Goal: Transaction & Acquisition: Book appointment/travel/reservation

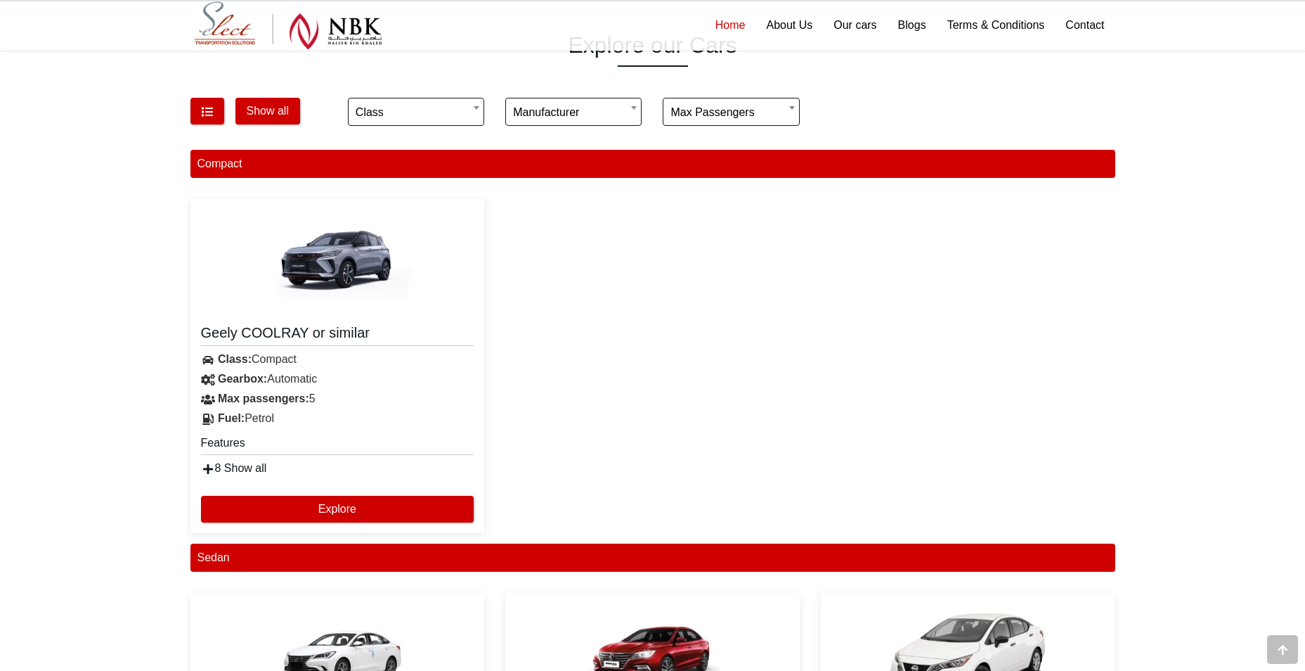
scroll to position [984, 0]
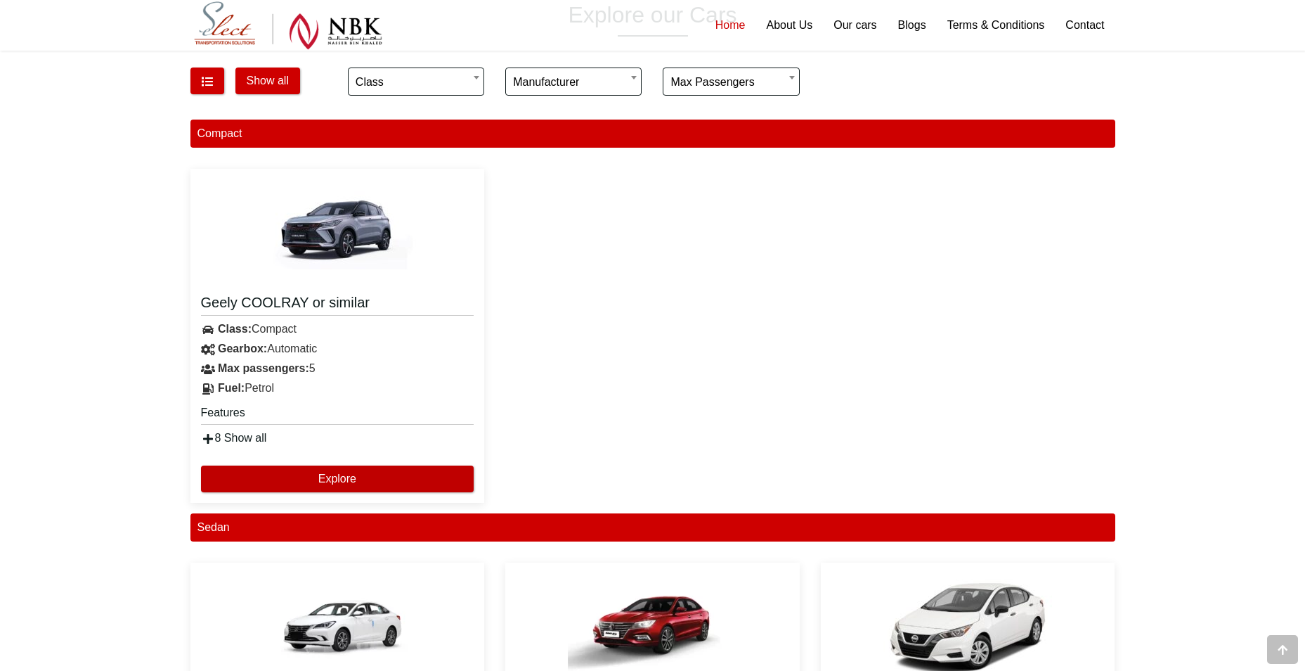
click at [308, 477] on button "Explore" at bounding box center [337, 478] width 273 height 27
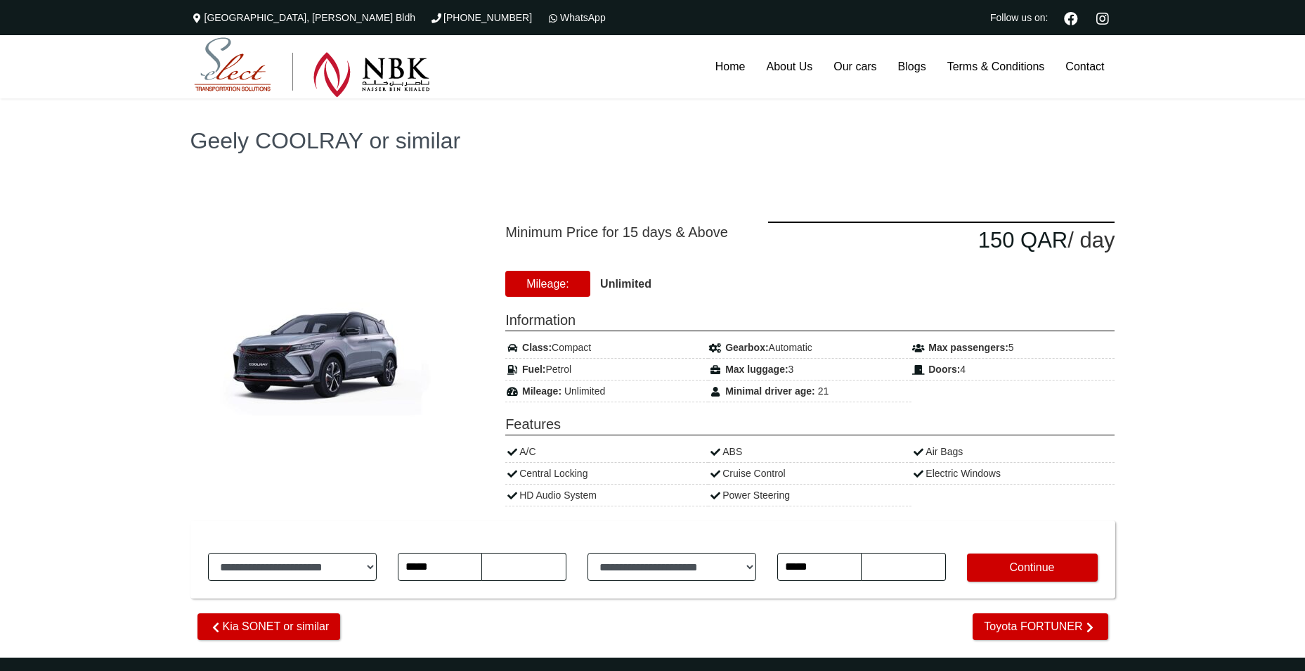
type input "********"
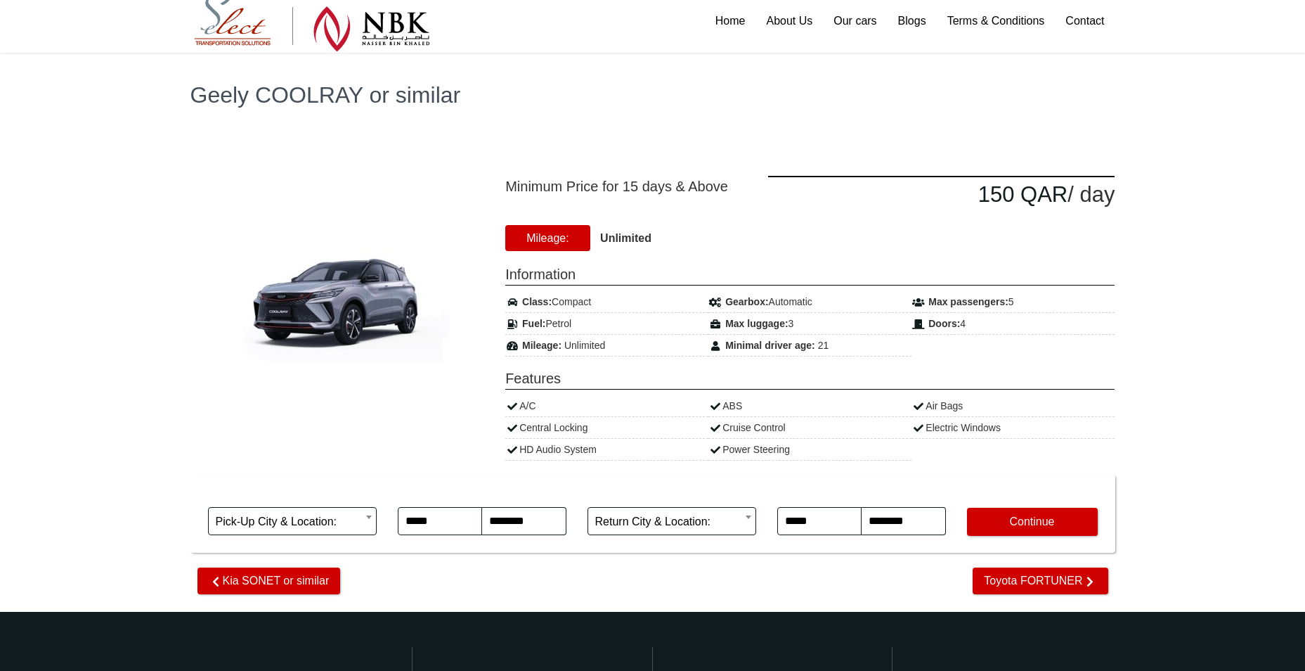
scroll to position [70, 0]
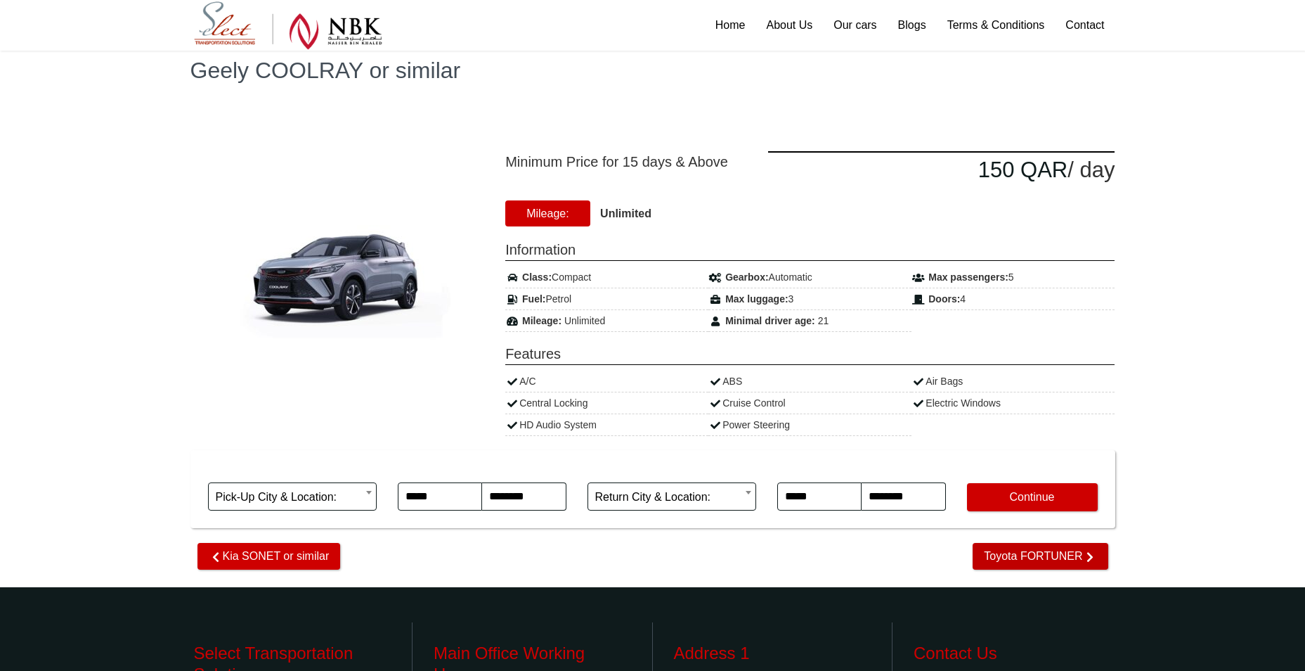
click at [991, 553] on span "Toyota FORTUNER" at bounding box center [1040, 556] width 135 height 27
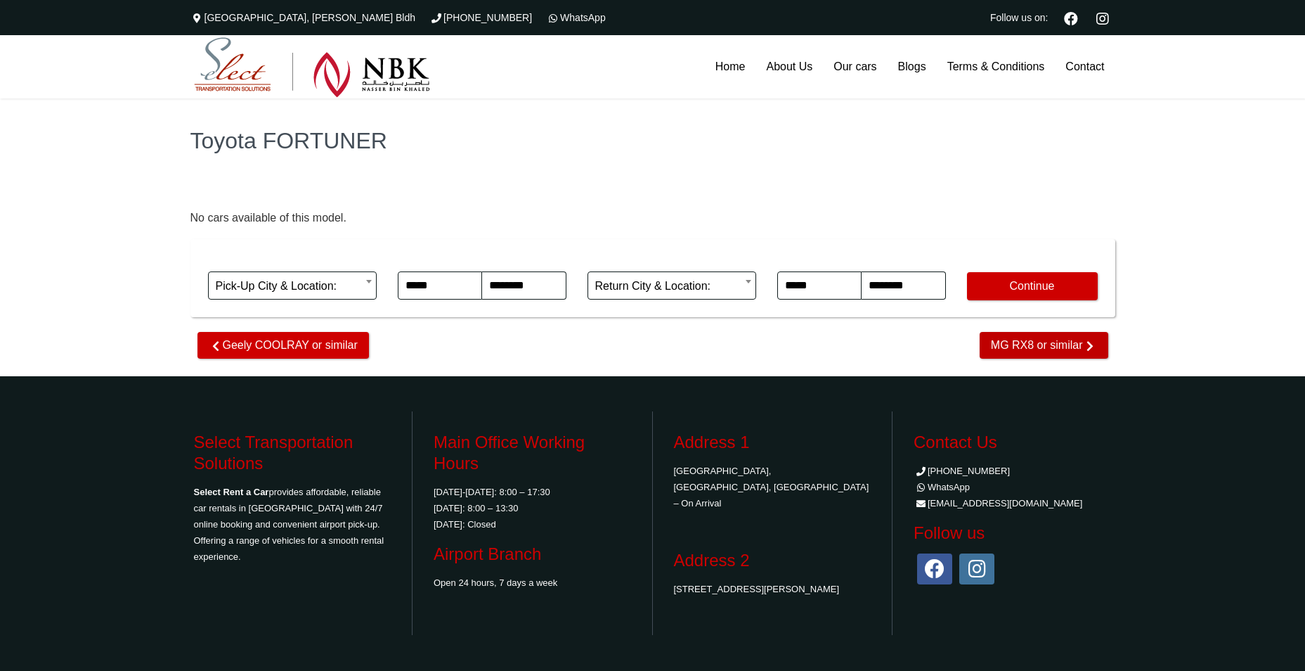
click at [1059, 348] on span "MG RX8 or similar" at bounding box center [1044, 345] width 129 height 27
click at [1059, 348] on span "Nissan PATROL or similar" at bounding box center [1026, 345] width 166 height 27
click at [1059, 348] on span "Changan CS95 or similar" at bounding box center [1027, 345] width 162 height 27
click at [1059, 348] on span "Geely OKAVANGO or similar" at bounding box center [1018, 345] width 181 height 27
click at [1059, 348] on span "Maxus G10 or similar" at bounding box center [1036, 345] width 143 height 27
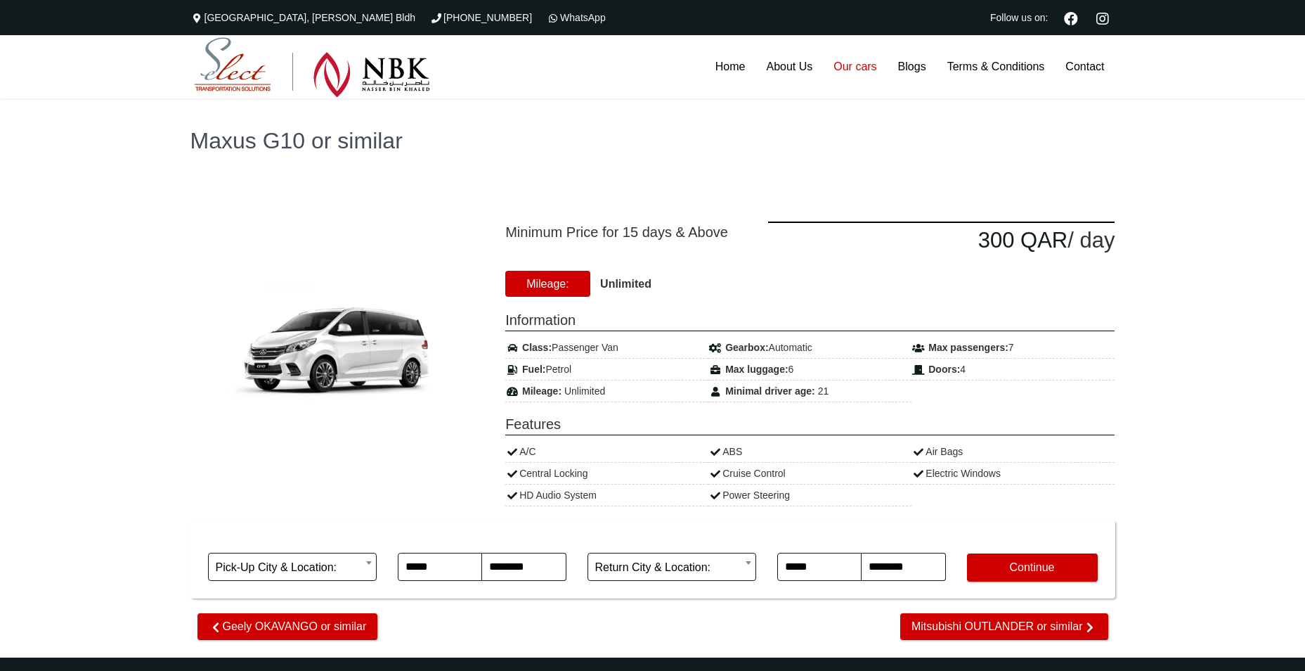
click at [866, 72] on link "Our cars" at bounding box center [855, 66] width 64 height 63
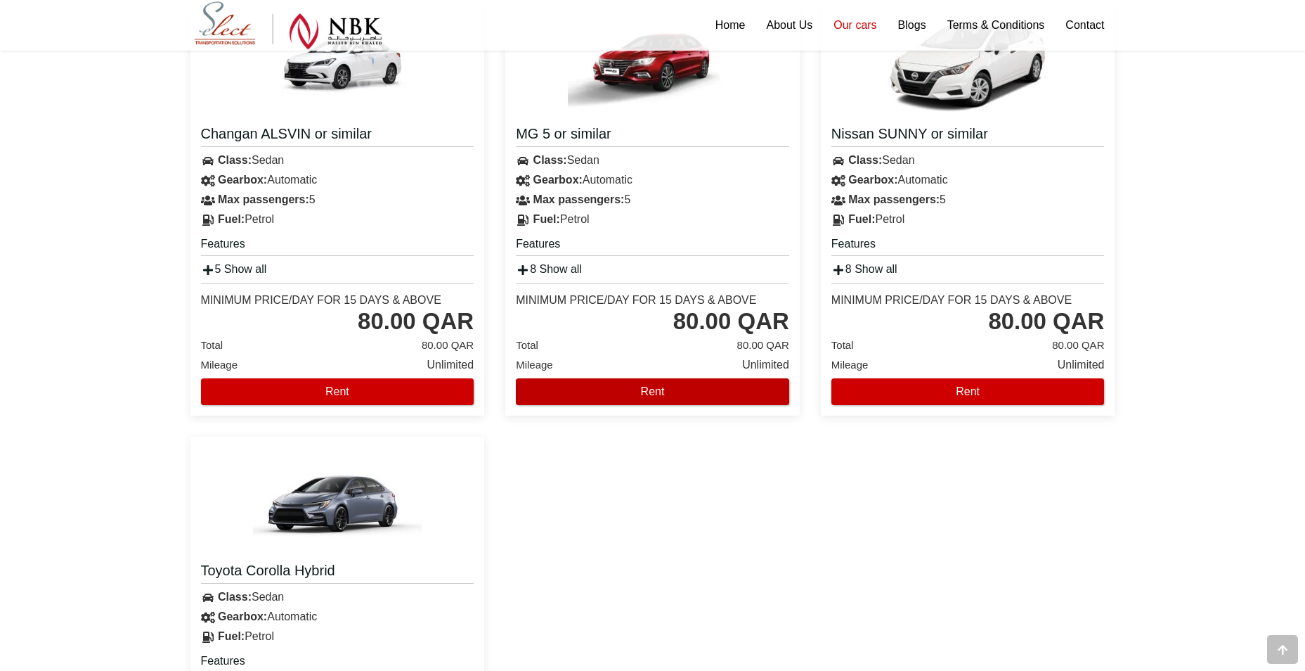
scroll to position [773, 0]
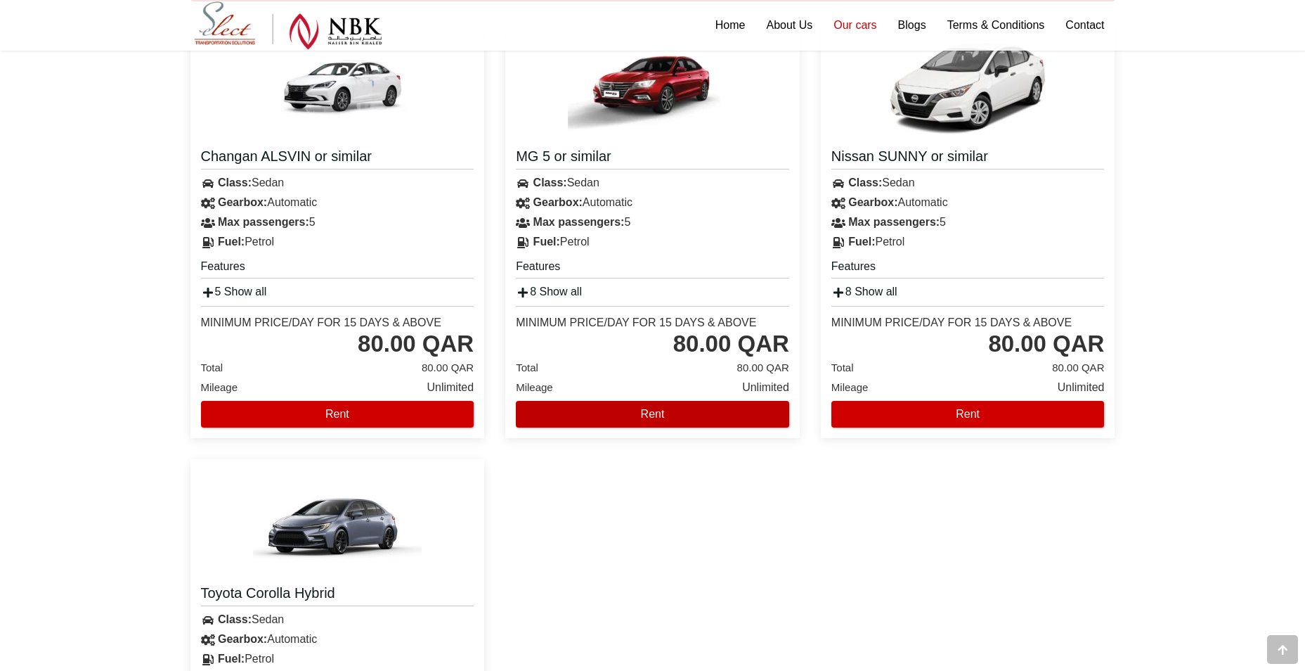
click at [645, 422] on button "Rent" at bounding box center [652, 414] width 273 height 27
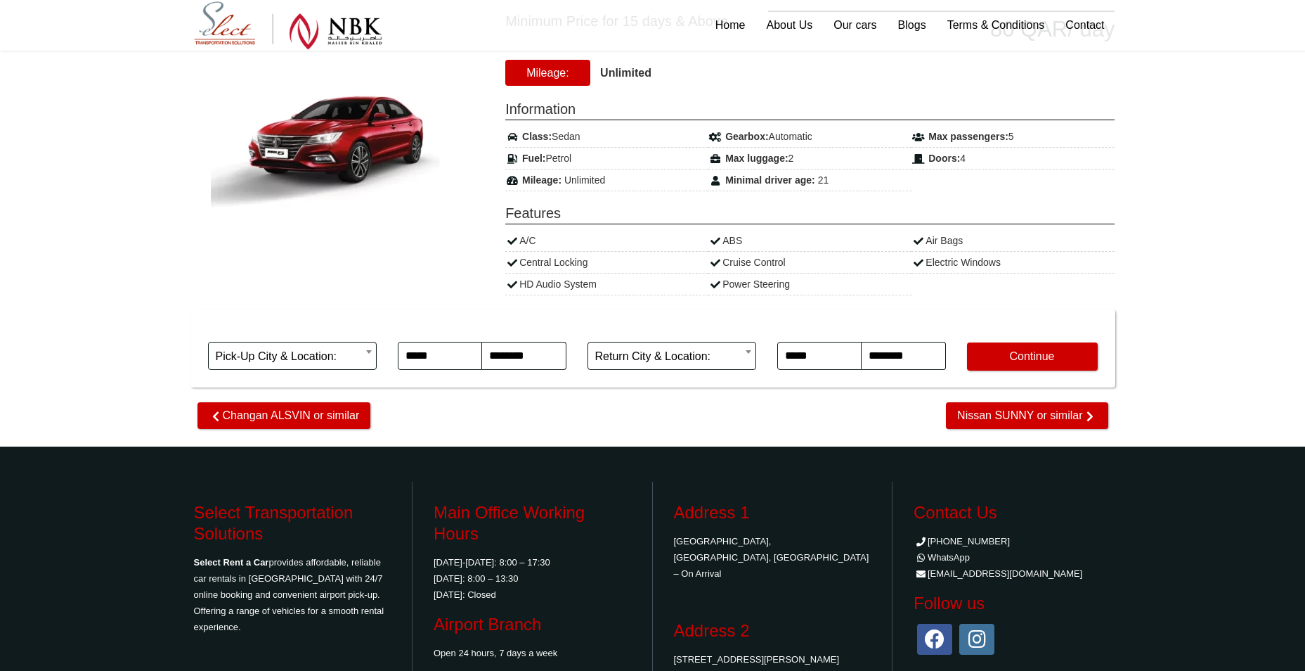
scroll to position [141, 0]
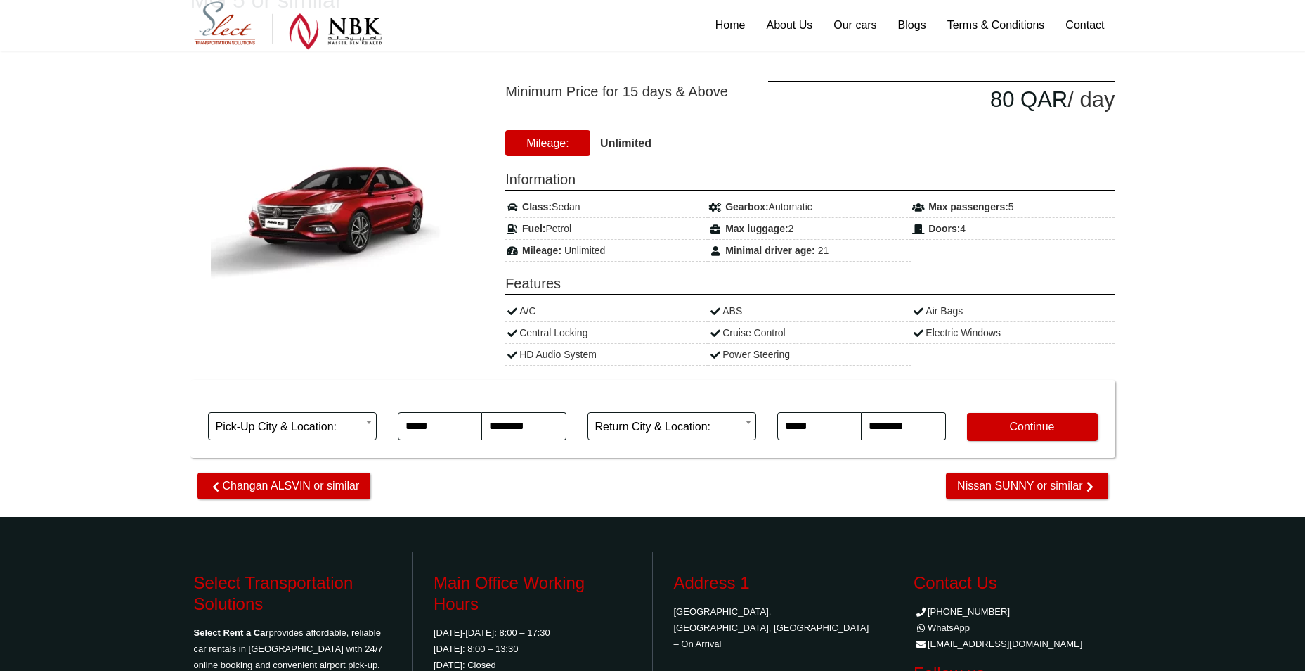
click at [380, 221] on img at bounding box center [337, 211] width 267 height 172
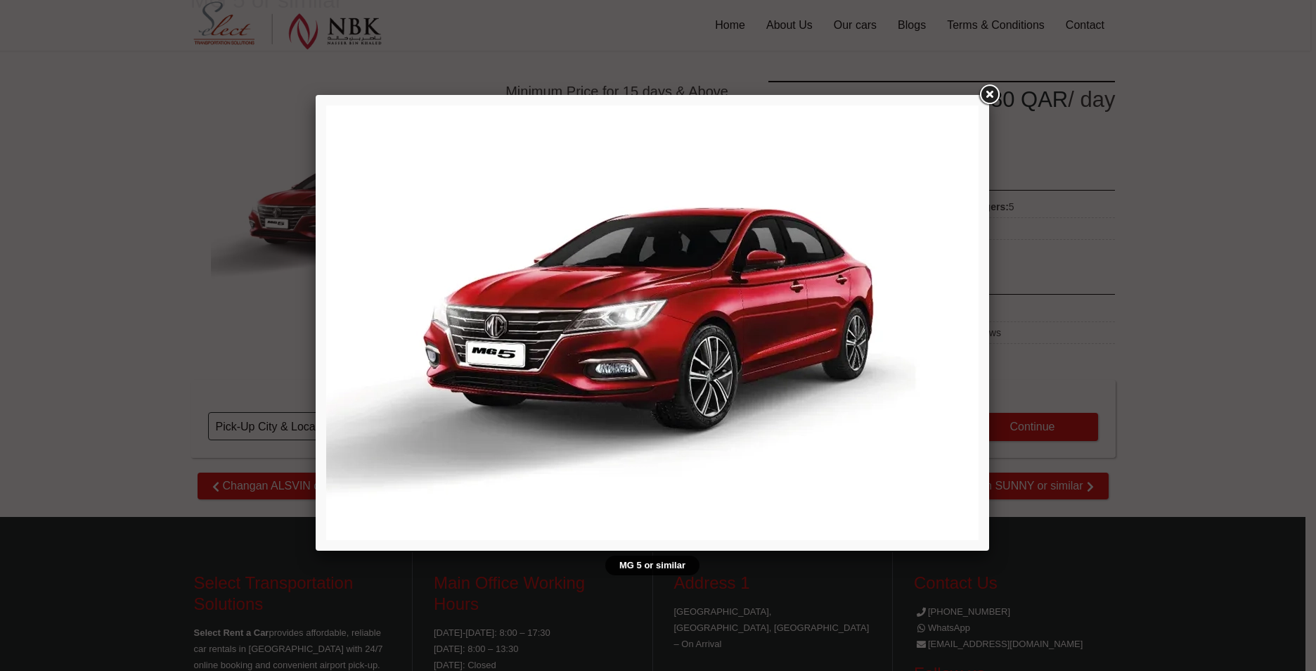
click at [995, 89] on link at bounding box center [988, 94] width 25 height 25
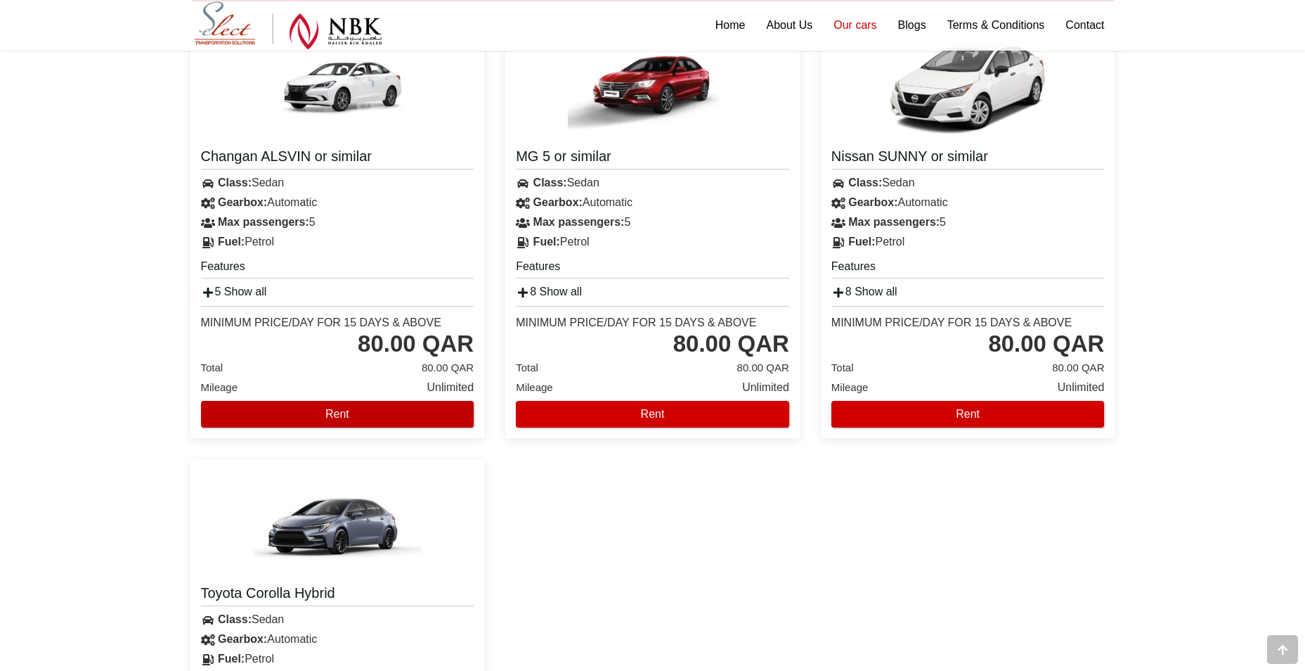
click at [295, 417] on button "Rent" at bounding box center [337, 414] width 273 height 27
